Goal: Communication & Community: Answer question/provide support

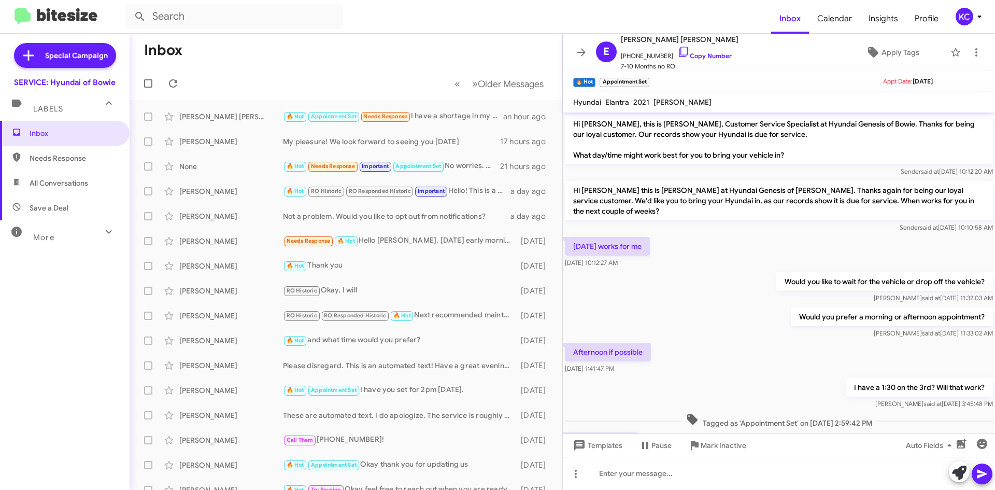
scroll to position [138, 0]
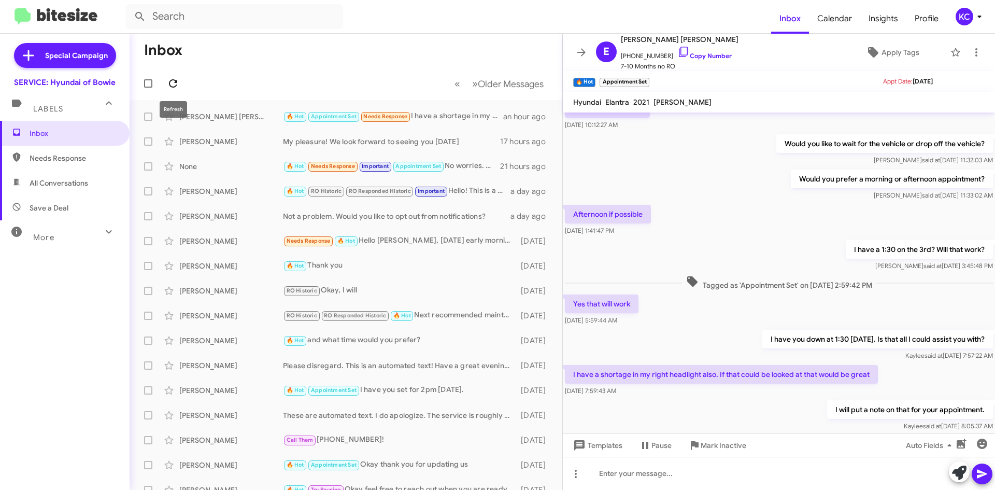
click at [172, 78] on icon at bounding box center [173, 83] width 12 height 12
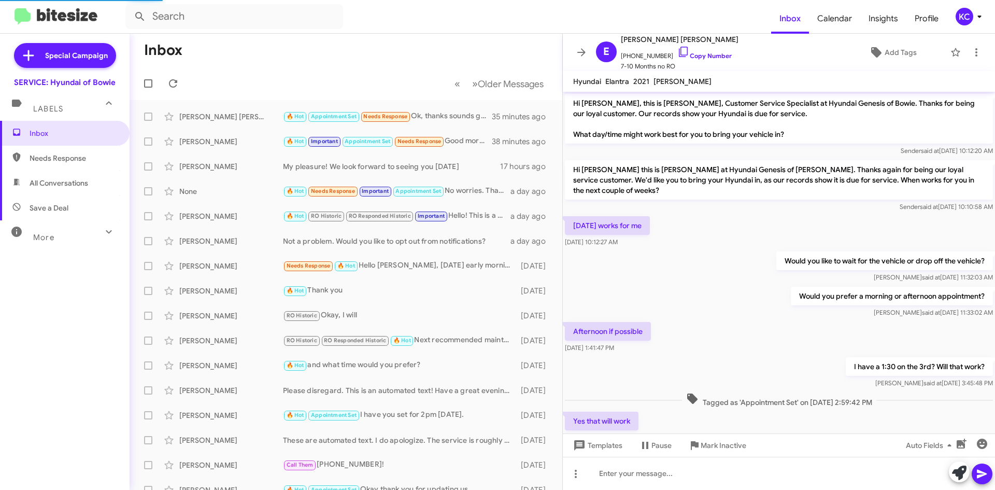
scroll to position [176, 0]
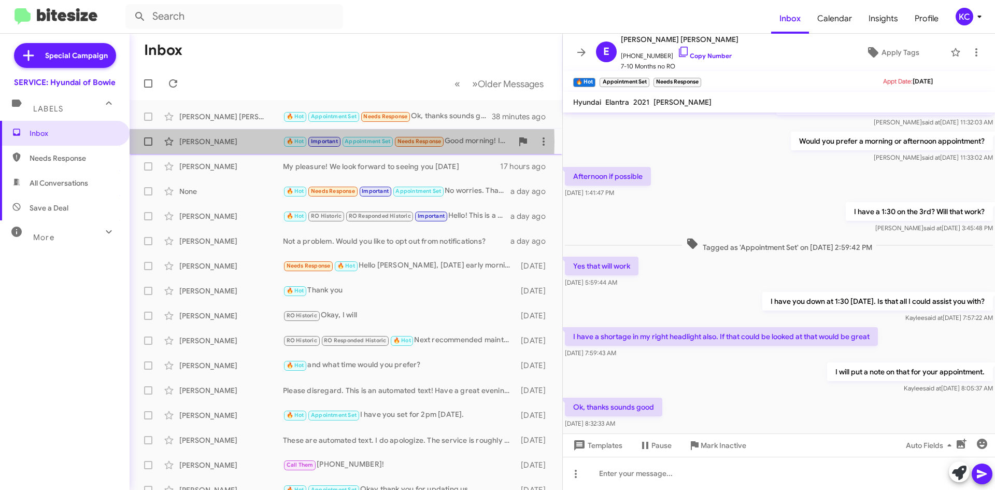
click at [239, 141] on div "[PERSON_NAME]" at bounding box center [231, 141] width 104 height 10
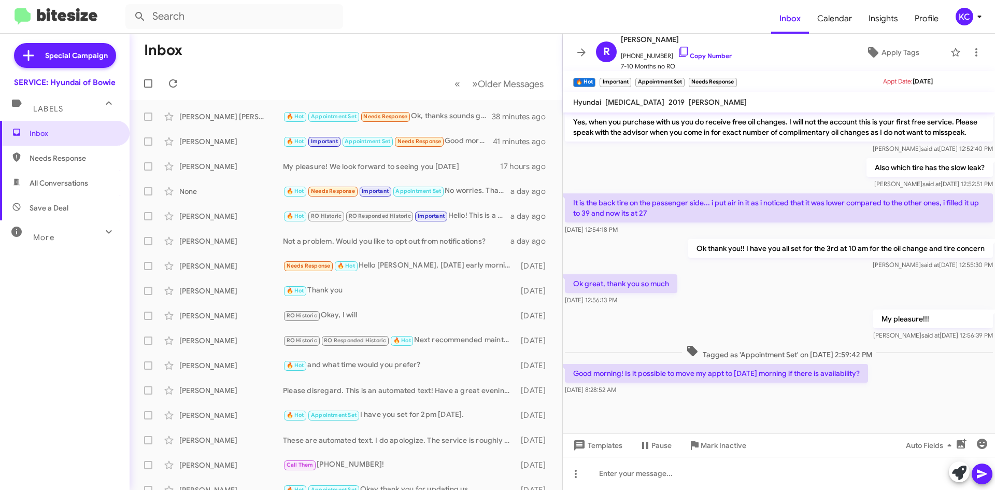
scroll to position [286, 0]
click at [677, 52] on icon at bounding box center [683, 52] width 12 height 12
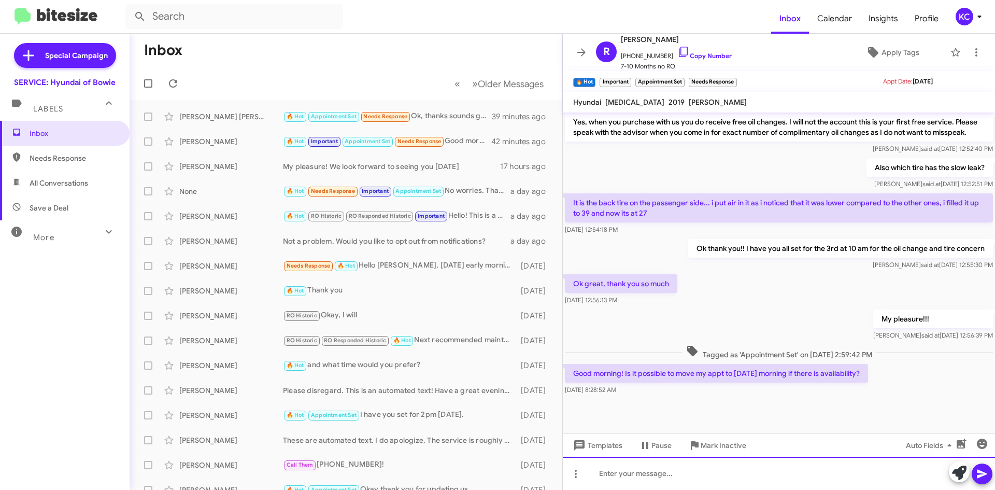
click at [659, 463] on div at bounding box center [779, 472] width 432 height 33
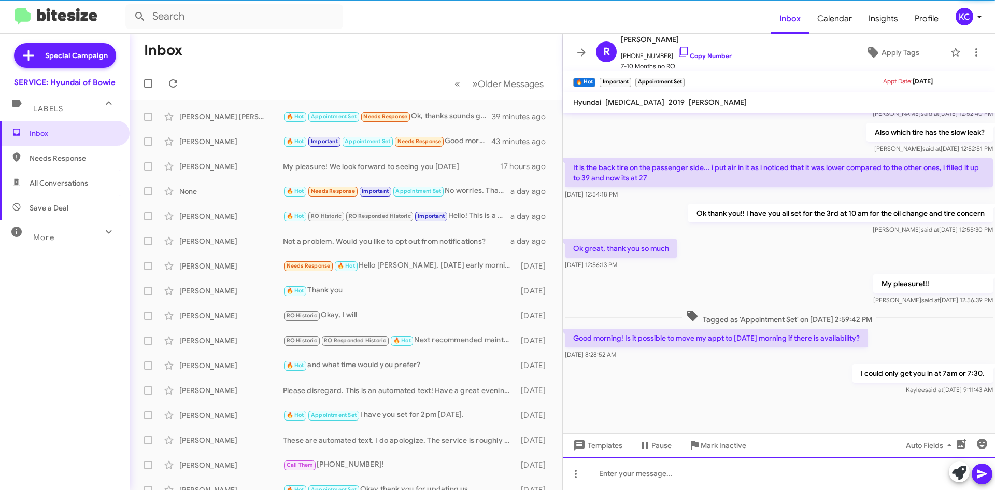
scroll to position [324, 0]
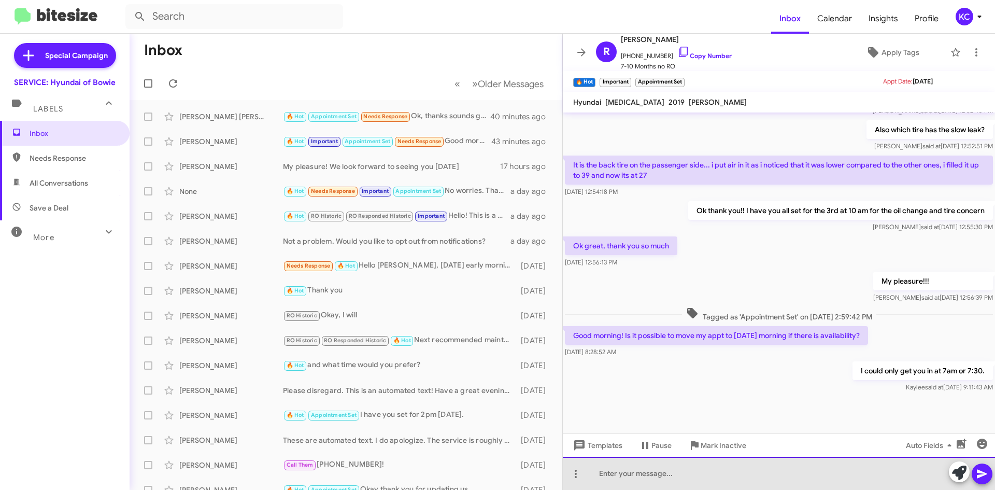
click at [678, 468] on div at bounding box center [779, 472] width 432 height 33
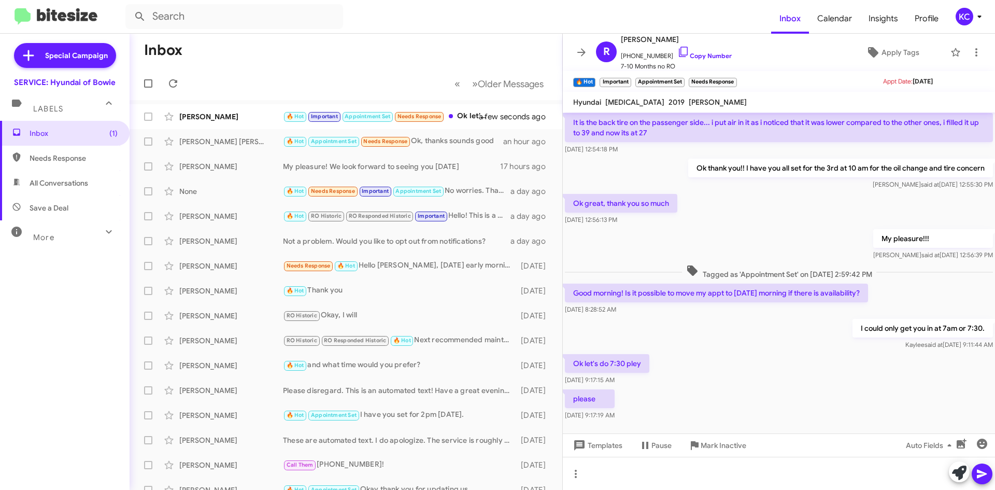
scroll to position [399, 0]
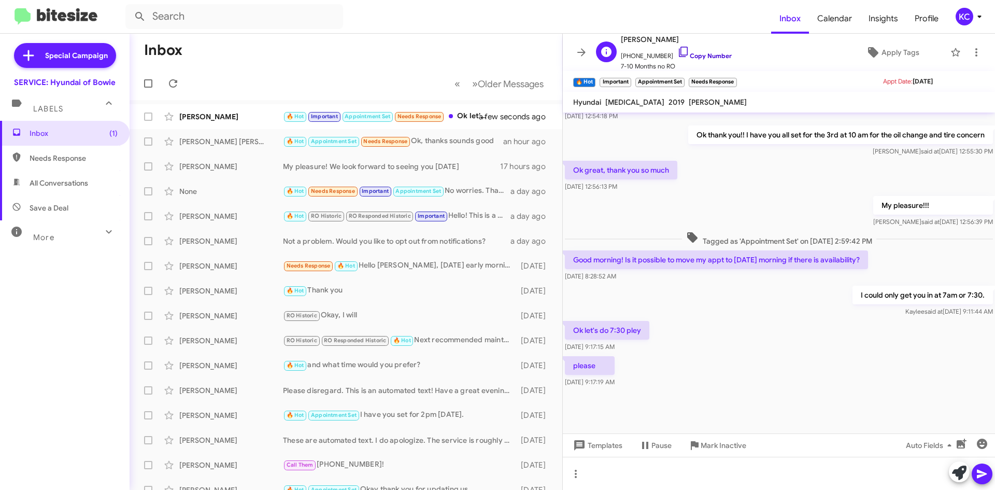
click at [678, 53] on link "Copy Number" at bounding box center [704, 56] width 54 height 8
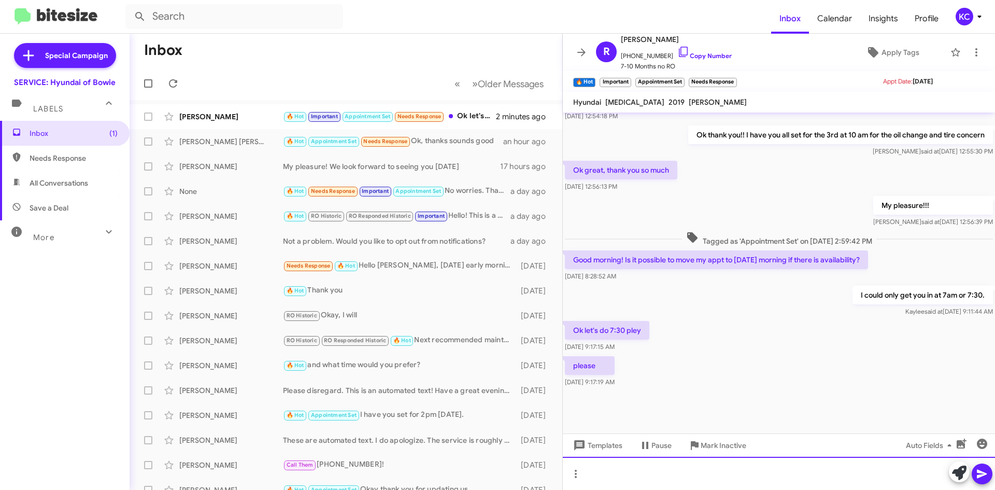
click at [761, 466] on div at bounding box center [779, 472] width 432 height 33
click at [734, 472] on div "I have you all set for 7:30 tomorrow." at bounding box center [779, 472] width 432 height 33
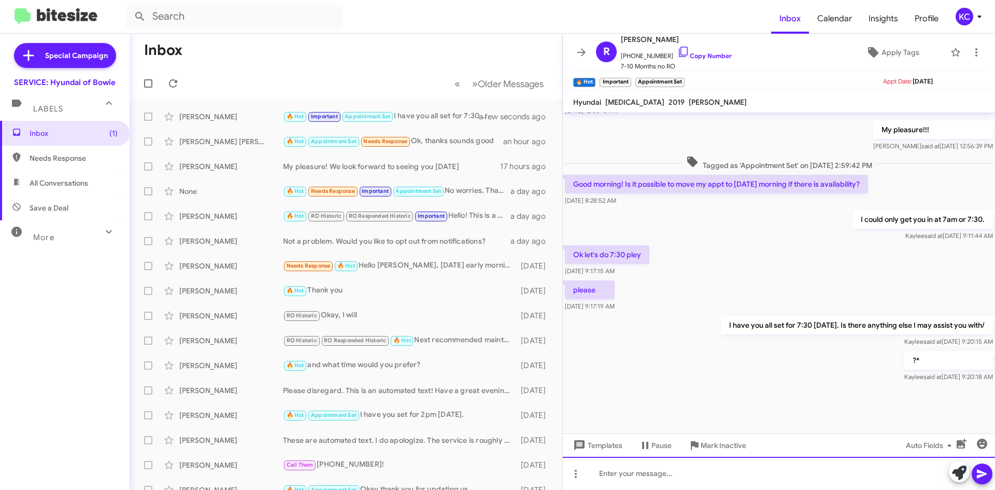
scroll to position [475, 0]
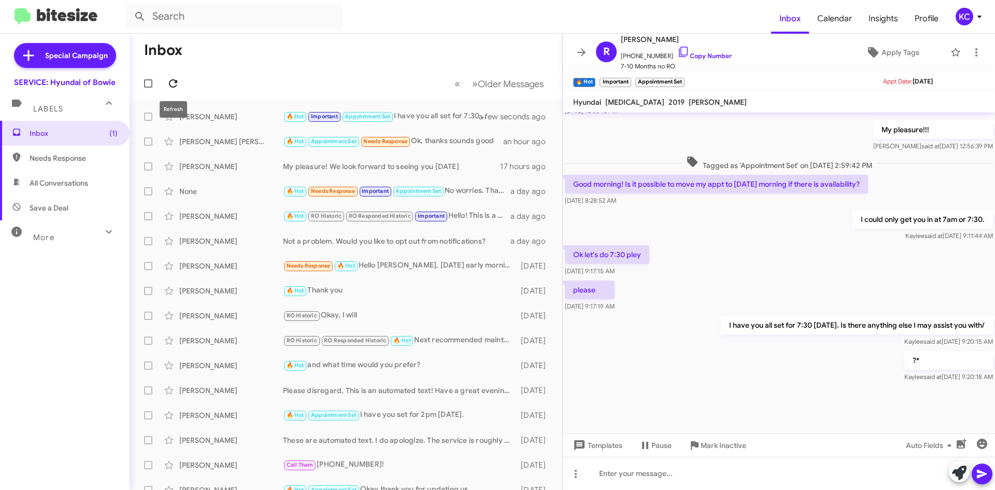
click at [172, 83] on icon at bounding box center [173, 83] width 12 height 12
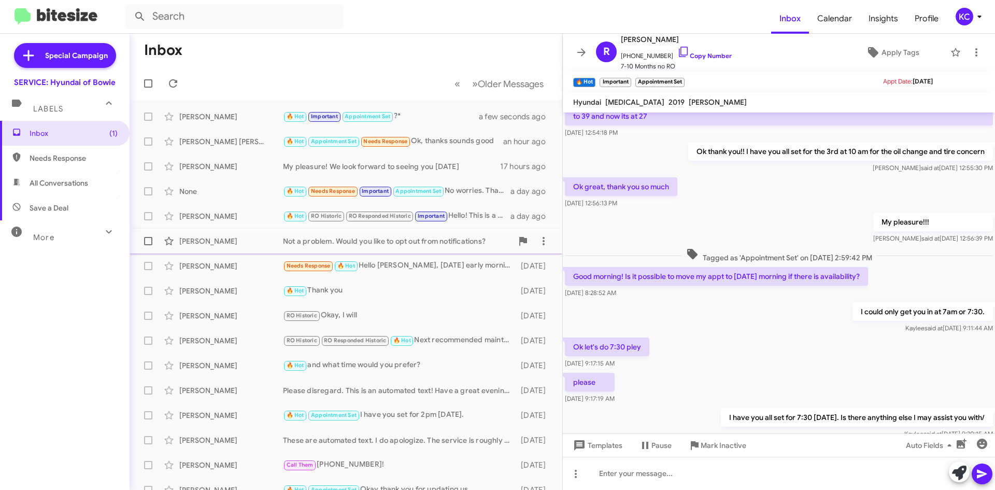
scroll to position [371, 0]
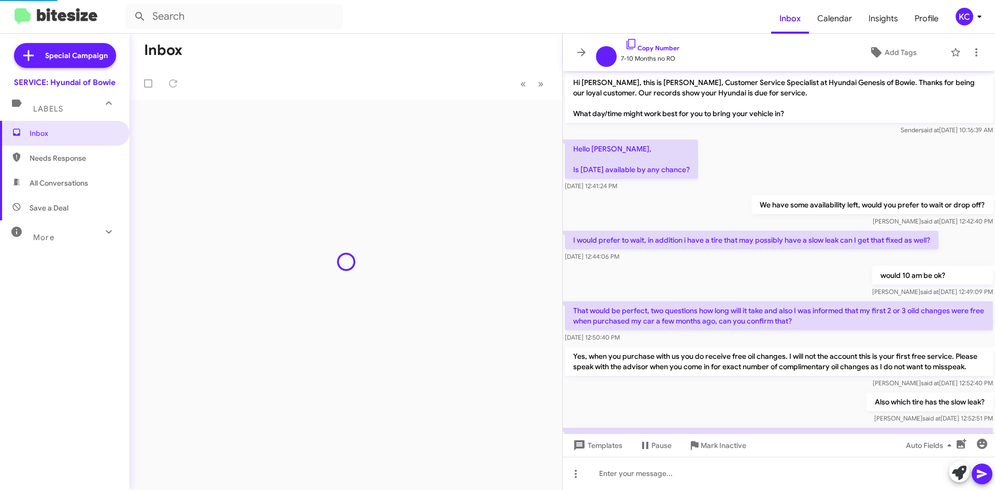
scroll to position [471, 0]
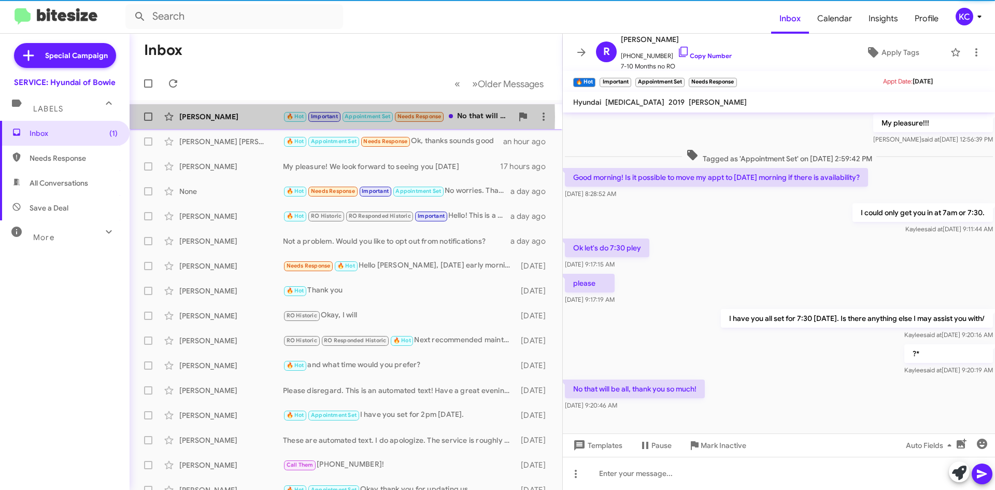
click at [254, 117] on div "[PERSON_NAME]" at bounding box center [231, 116] width 104 height 10
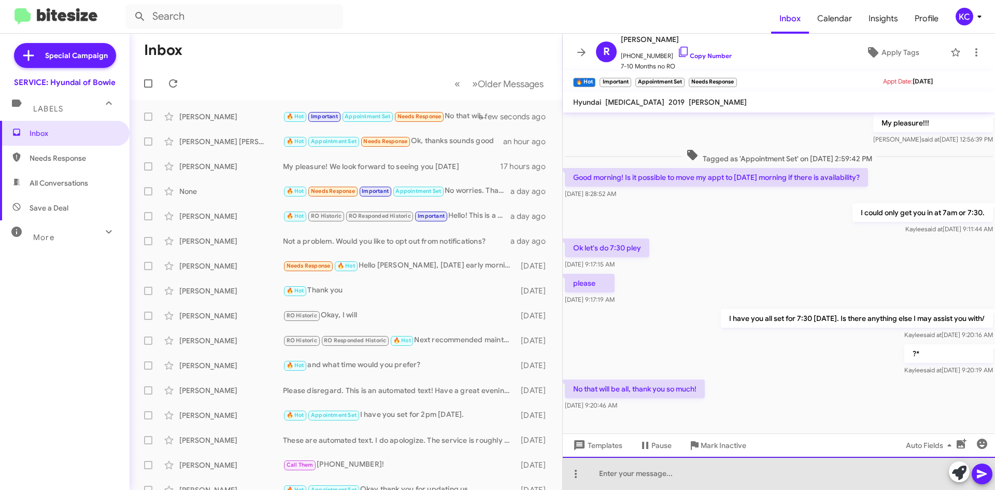
click at [648, 478] on div at bounding box center [779, 472] width 432 height 33
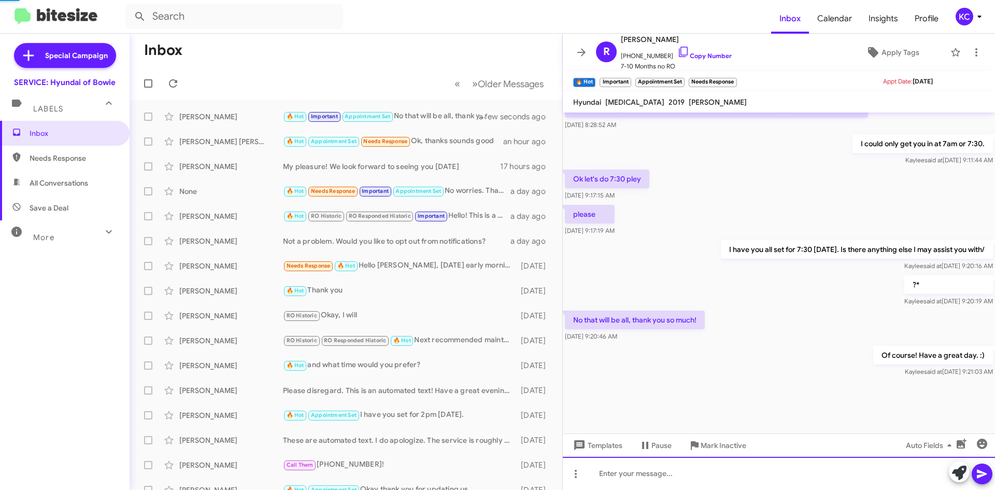
scroll to position [551, 0]
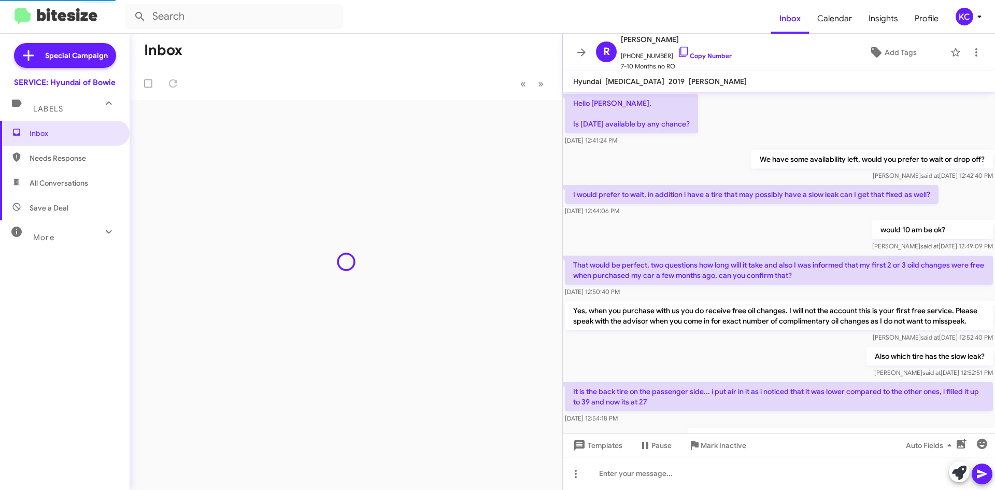
scroll to position [461, 0]
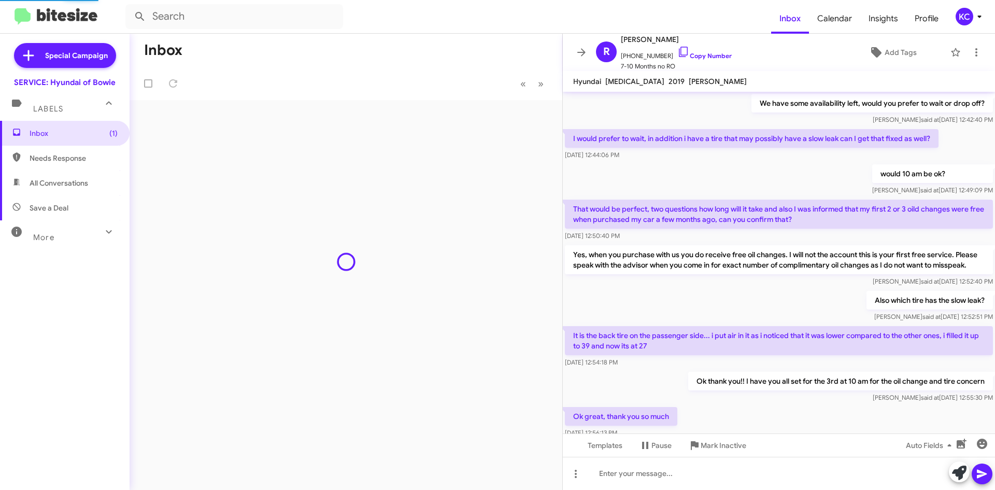
scroll to position [440, 0]
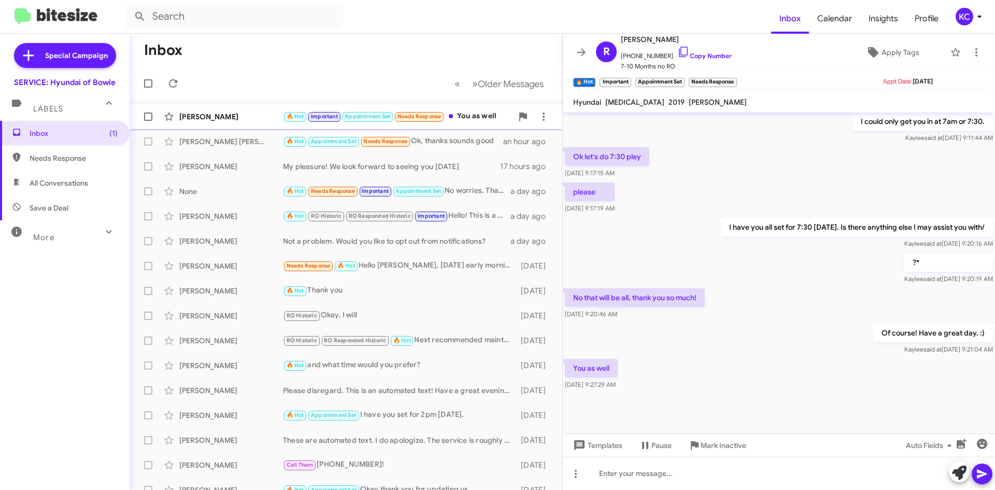
click at [482, 120] on div "🔥 Hot Important Appointment Set Needs Response You as well" at bounding box center [397, 116] width 229 height 12
click at [183, 82] on span at bounding box center [173, 83] width 21 height 12
click at [607, 19] on form at bounding box center [447, 16] width 645 height 25
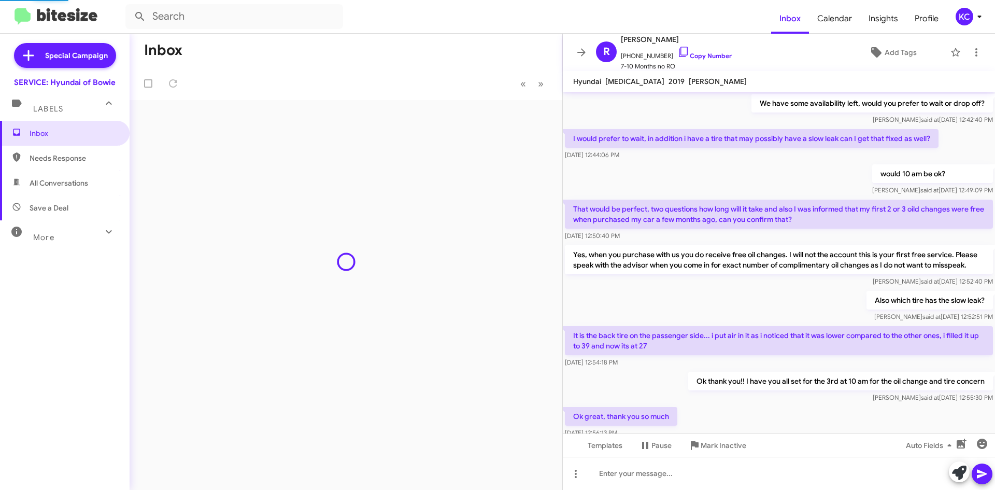
scroll to position [420, 0]
